Goal: Navigation & Orientation: Find specific page/section

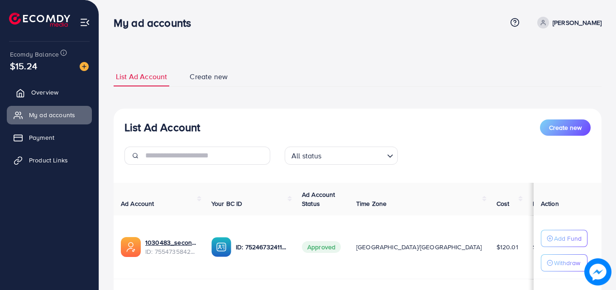
click at [48, 95] on span "Overview" at bounding box center [44, 92] width 27 height 9
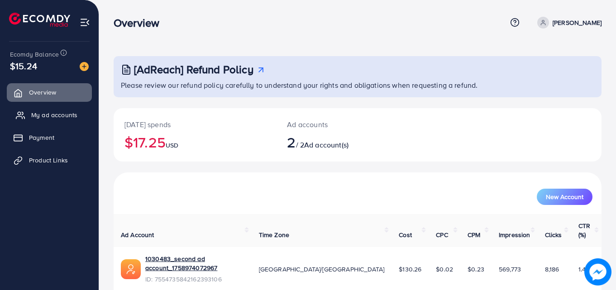
click at [58, 113] on span "My ad accounts" at bounding box center [54, 114] width 46 height 9
